Goal: Check status: Check status

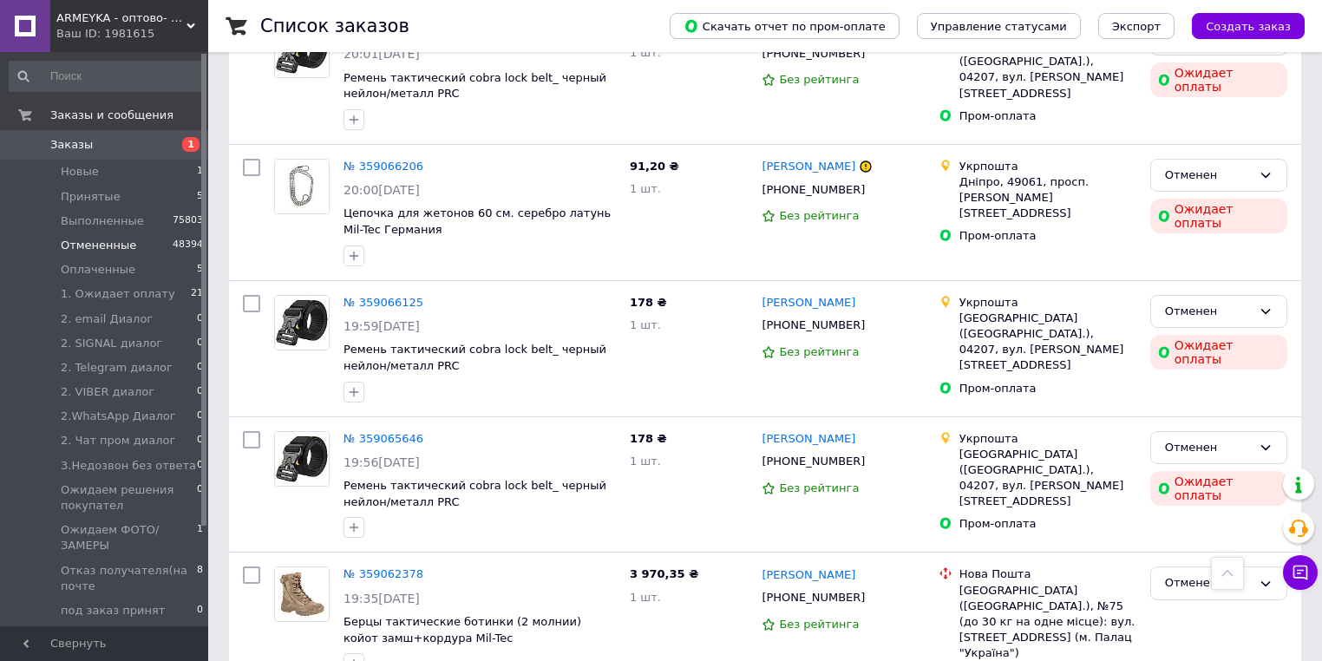
scroll to position [2422, 0]
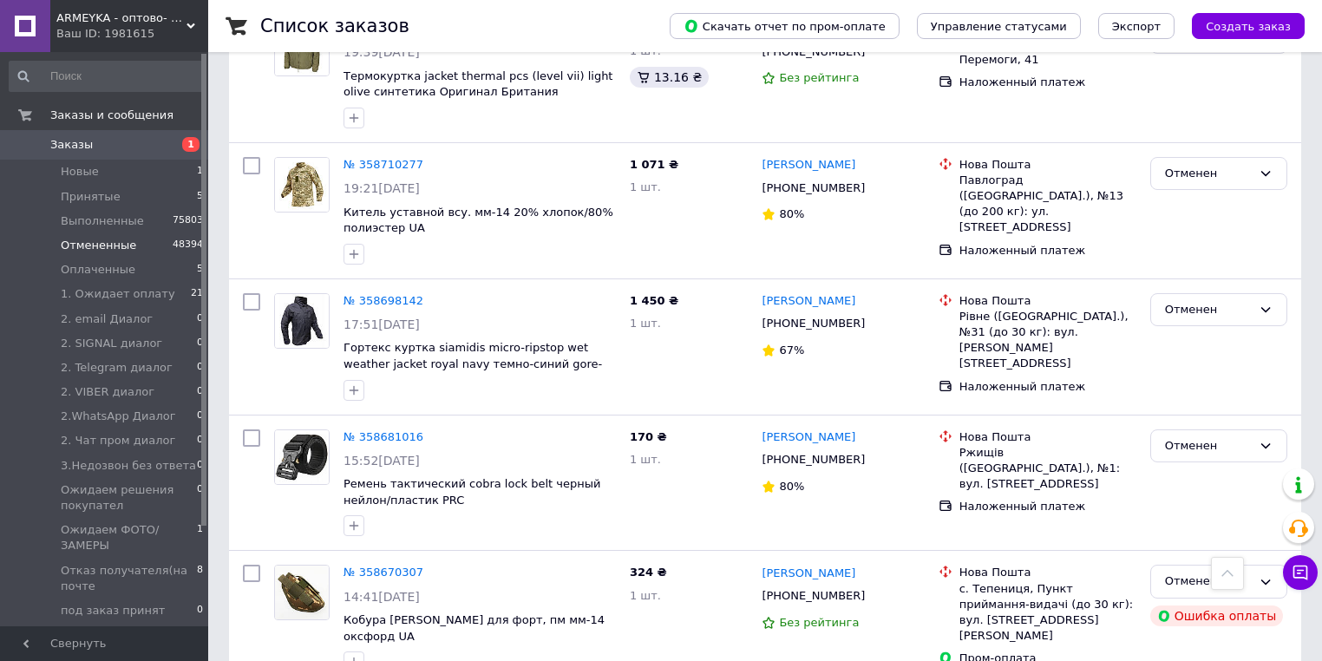
scroll to position [2317, 0]
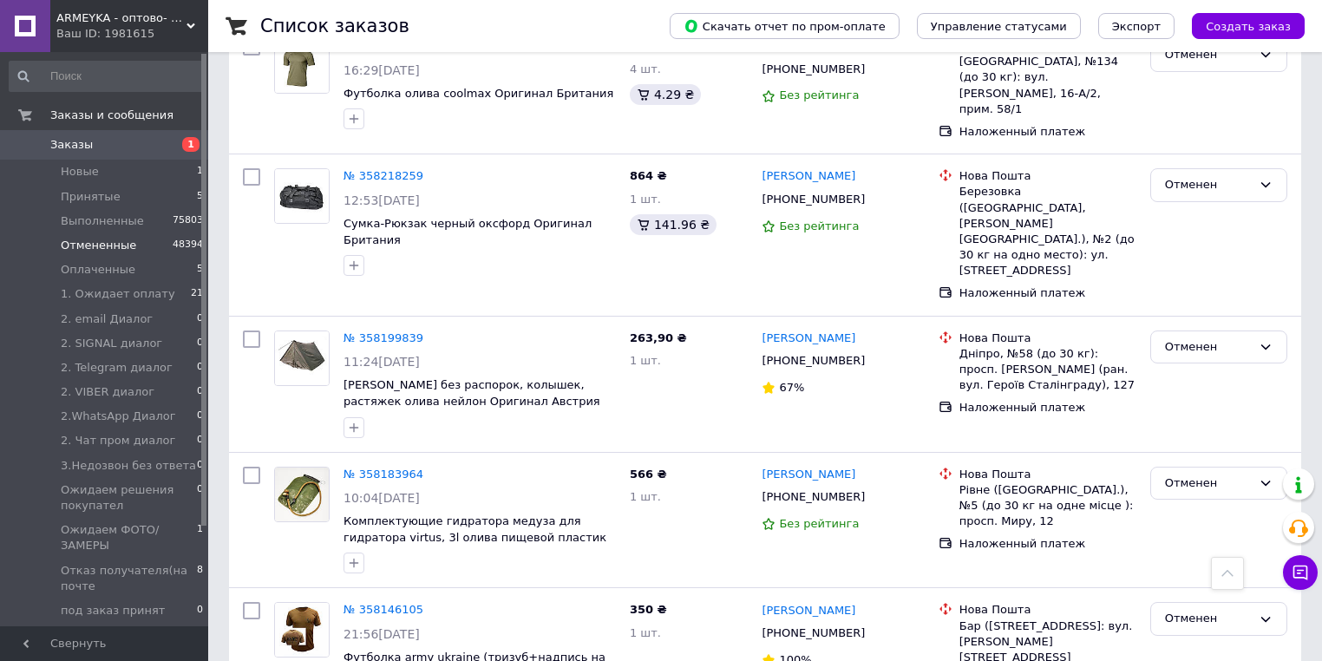
scroll to position [2030, 0]
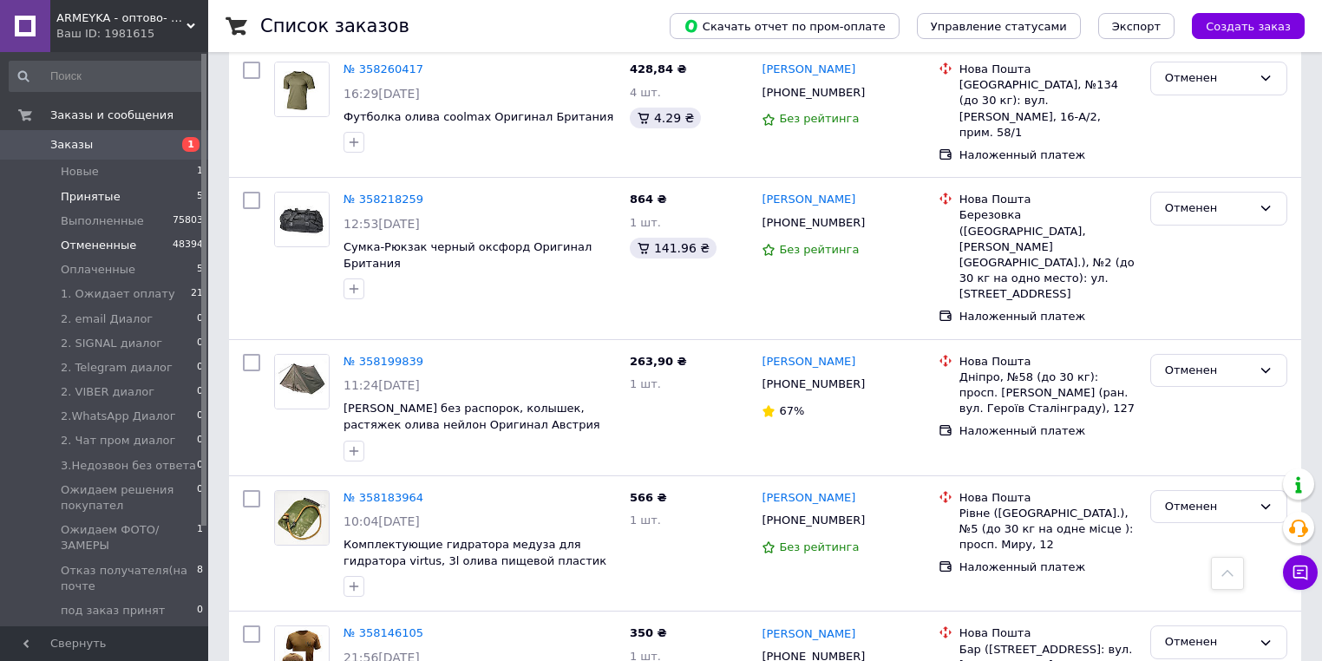
click at [75, 194] on span "Принятые" at bounding box center [91, 197] width 60 height 16
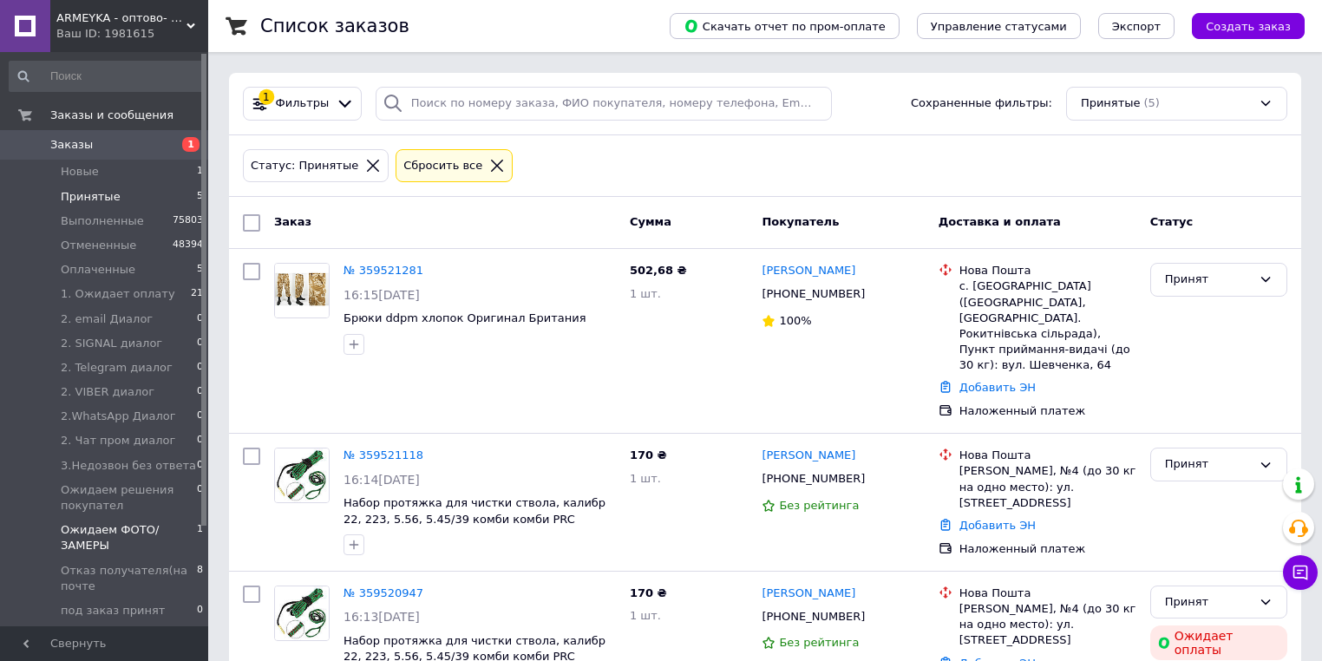
click at [91, 533] on span "Ожидаем ФОТО/ЗАМЕРЫ" at bounding box center [129, 537] width 136 height 31
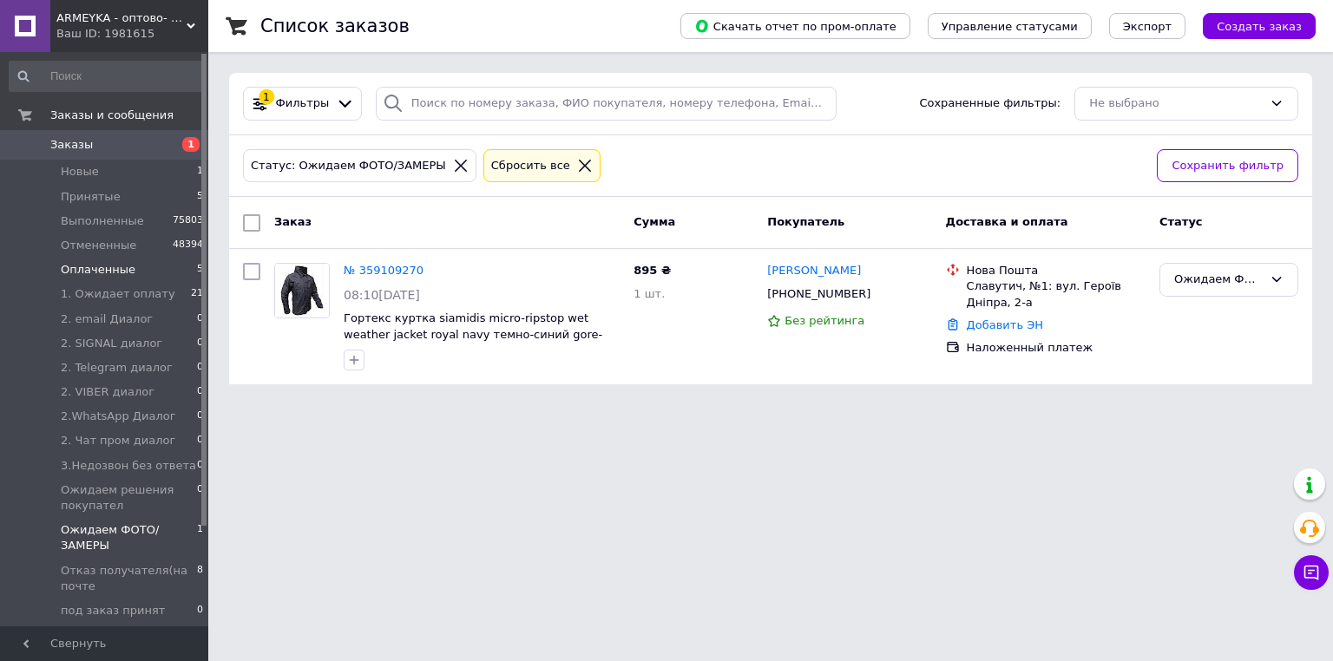
click at [77, 275] on span "Оплаченные" at bounding box center [98, 270] width 75 height 16
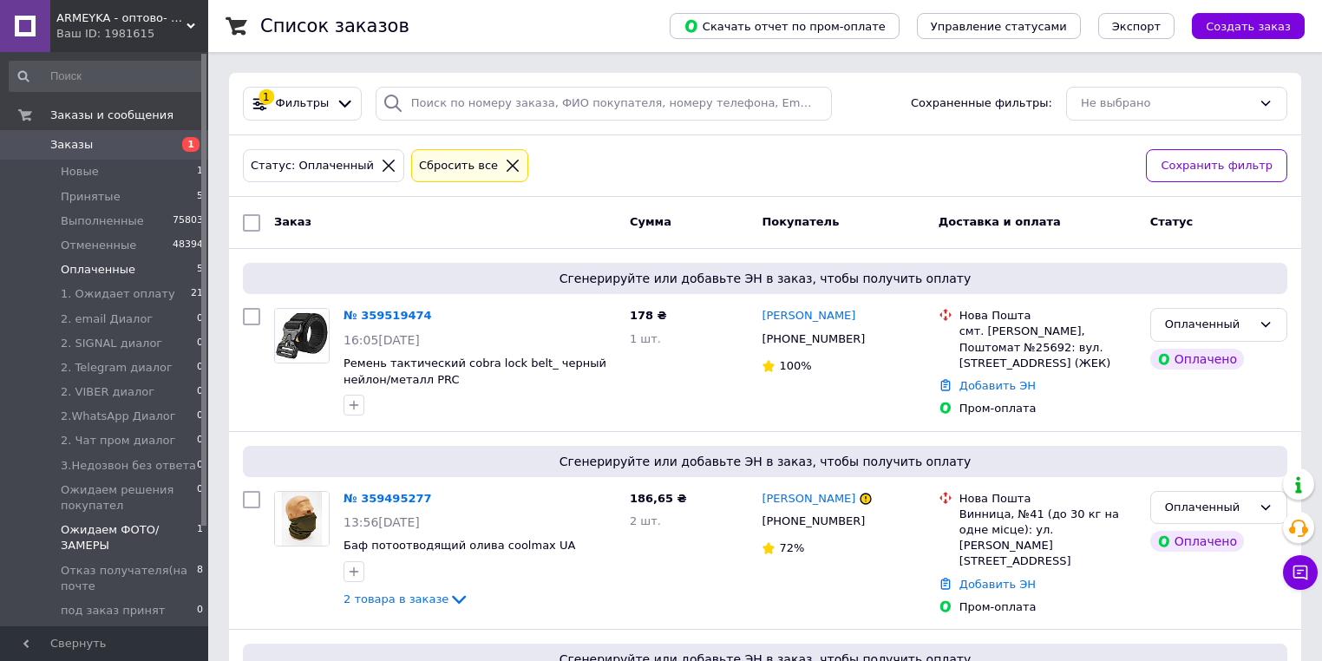
click at [95, 527] on span "Ожидаем ФОТО/ЗАМЕРЫ" at bounding box center [129, 537] width 136 height 31
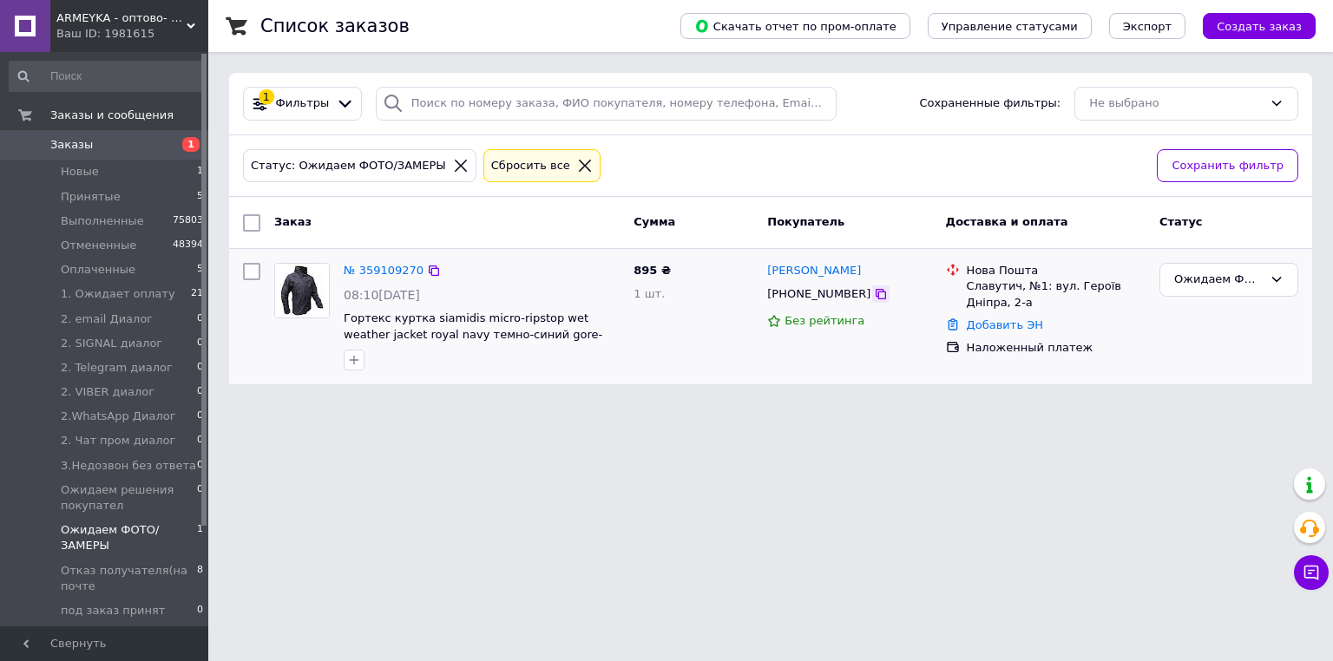
click at [875, 294] on icon at bounding box center [880, 294] width 10 height 10
click at [89, 272] on span "Оплаченные" at bounding box center [98, 270] width 75 height 16
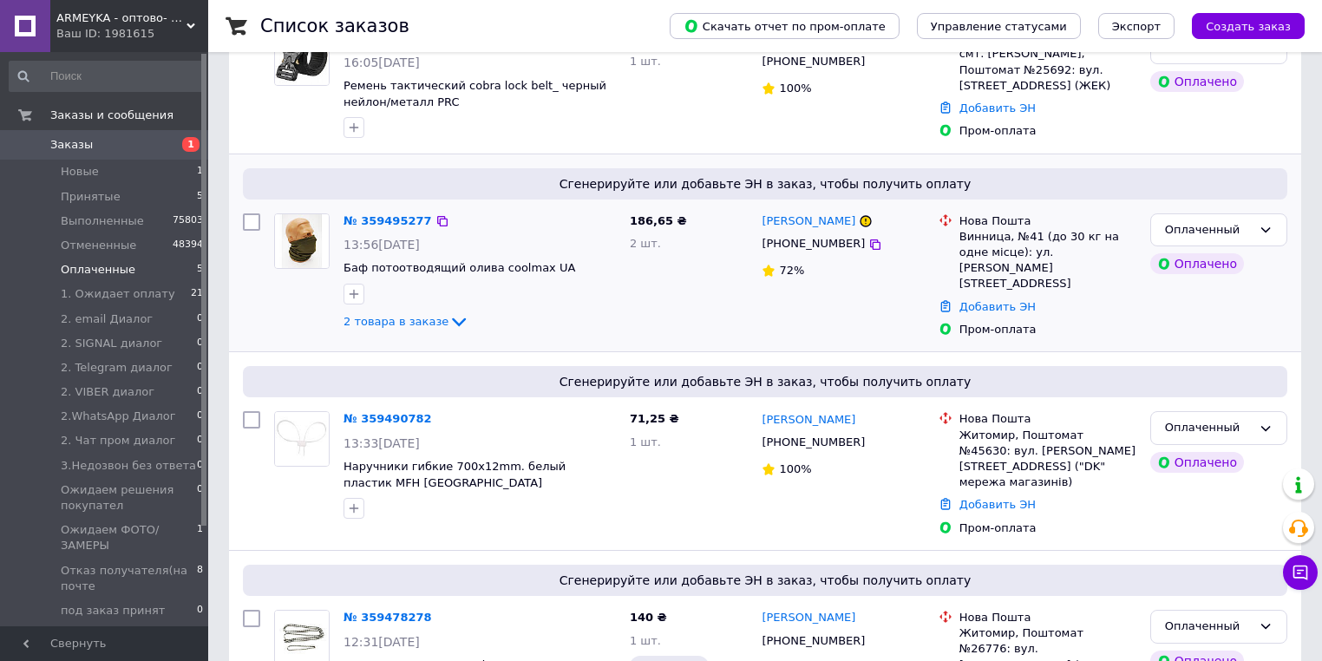
scroll to position [536, 0]
